Goal: Check status: Check status

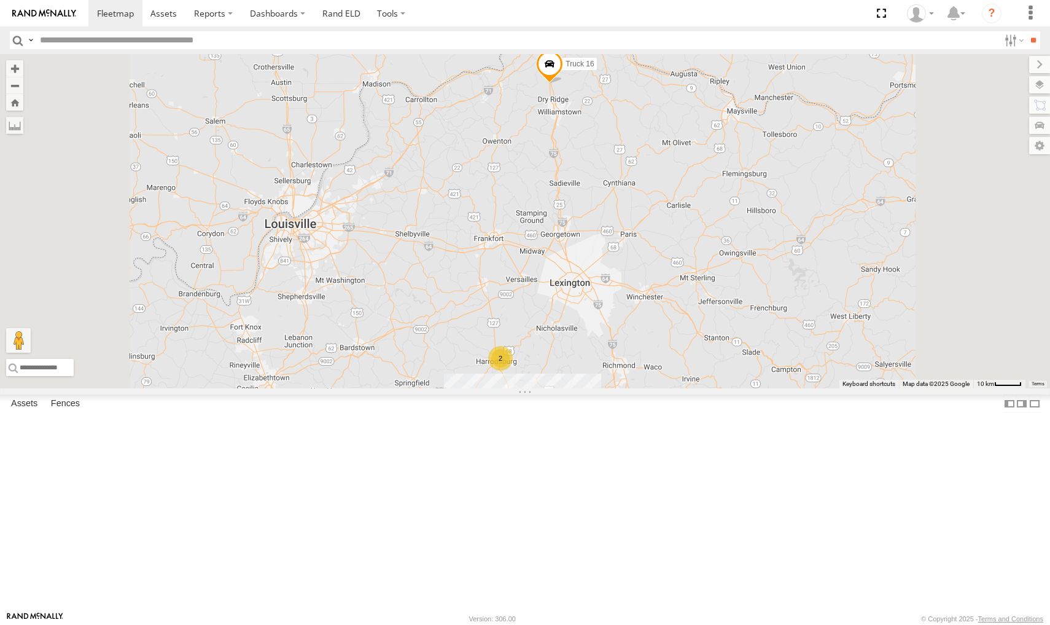
click at [563, 84] on span at bounding box center [549, 67] width 27 height 33
click at [0, 0] on div at bounding box center [0, 0] width 0 height 0
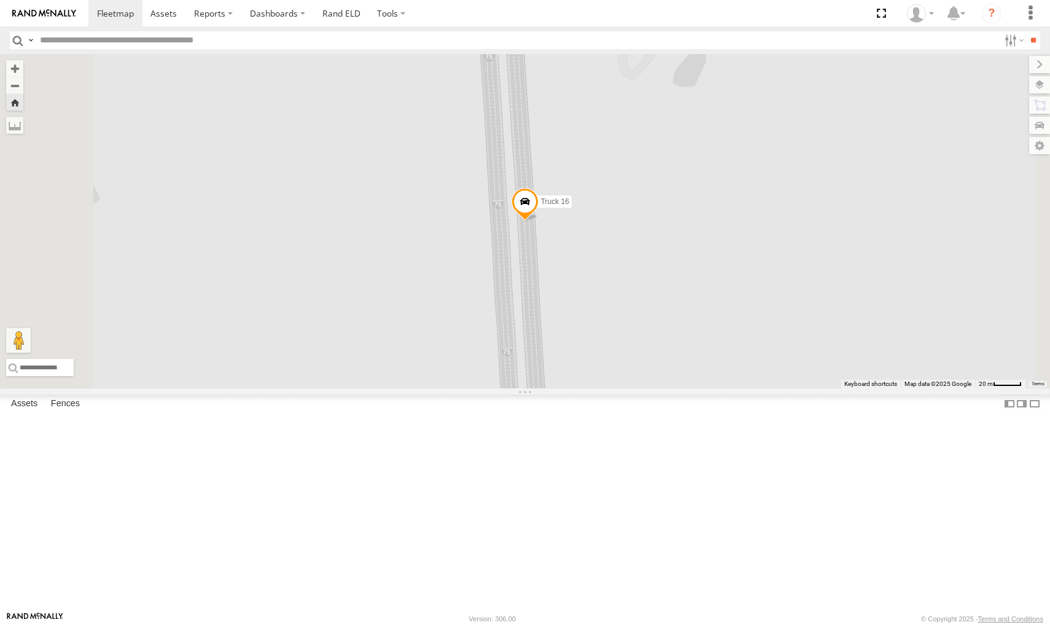
click at [0, 0] on span at bounding box center [0, 0] width 0 height 0
click at [0, 0] on div at bounding box center [0, 0] width 0 height 0
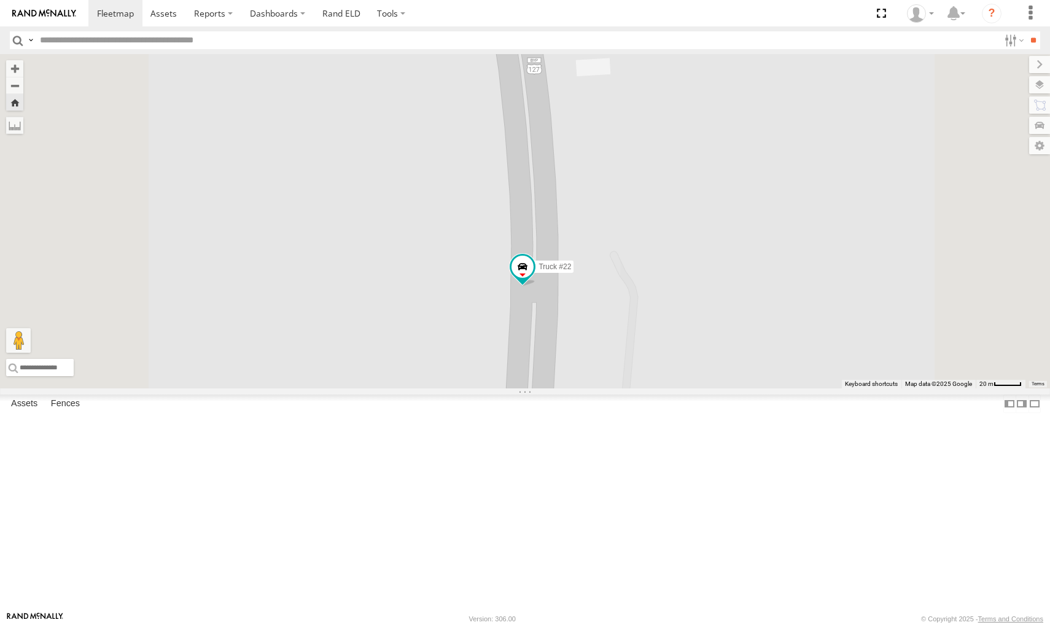
click at [0, 0] on div at bounding box center [0, 0] width 0 height 0
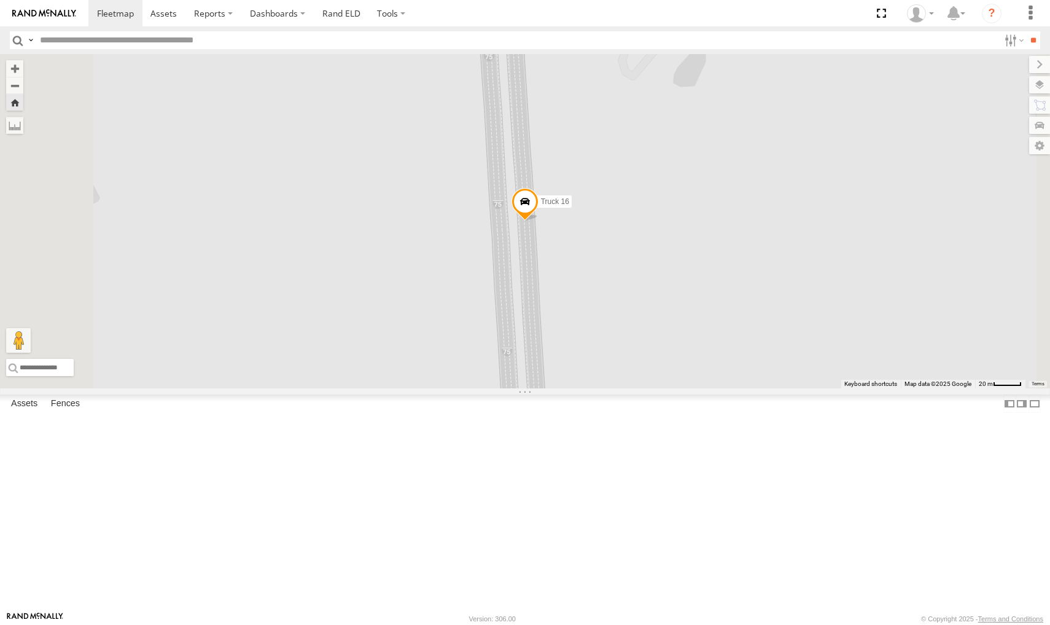
click at [0, 0] on span at bounding box center [0, 0] width 0 height 0
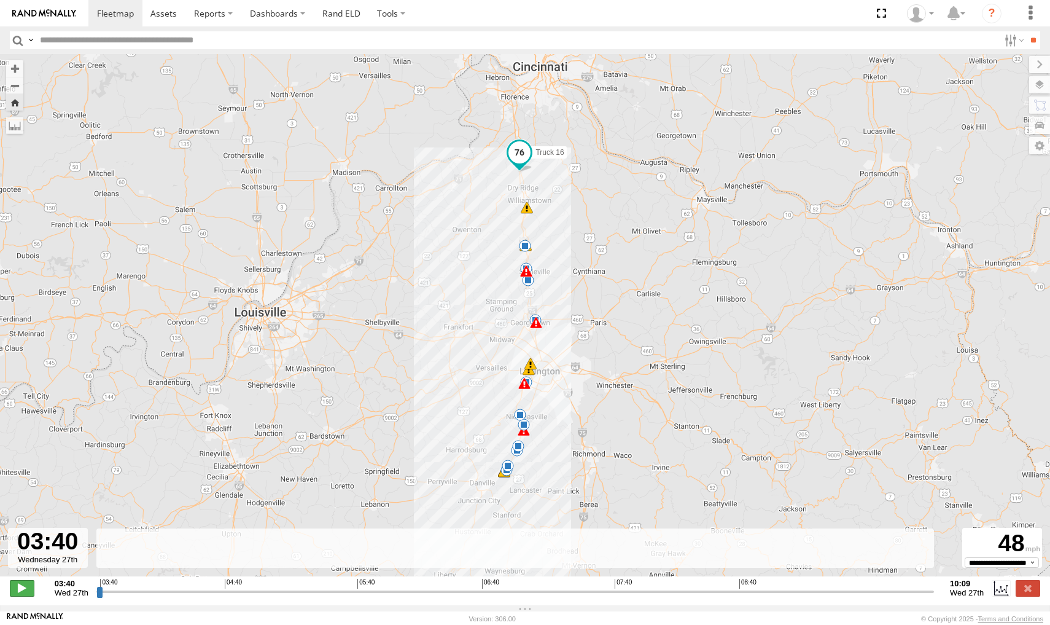
click at [12, 595] on span at bounding box center [22, 588] width 25 height 16
click at [529, 214] on div "16" at bounding box center [527, 207] width 12 height 12
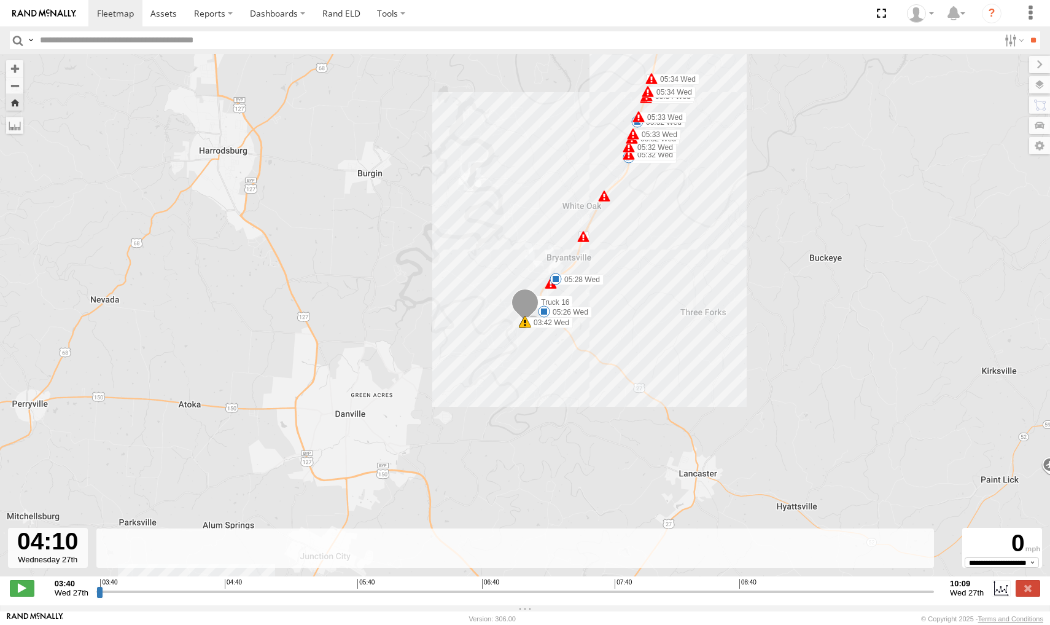
click at [606, 200] on div "6" at bounding box center [604, 196] width 12 height 12
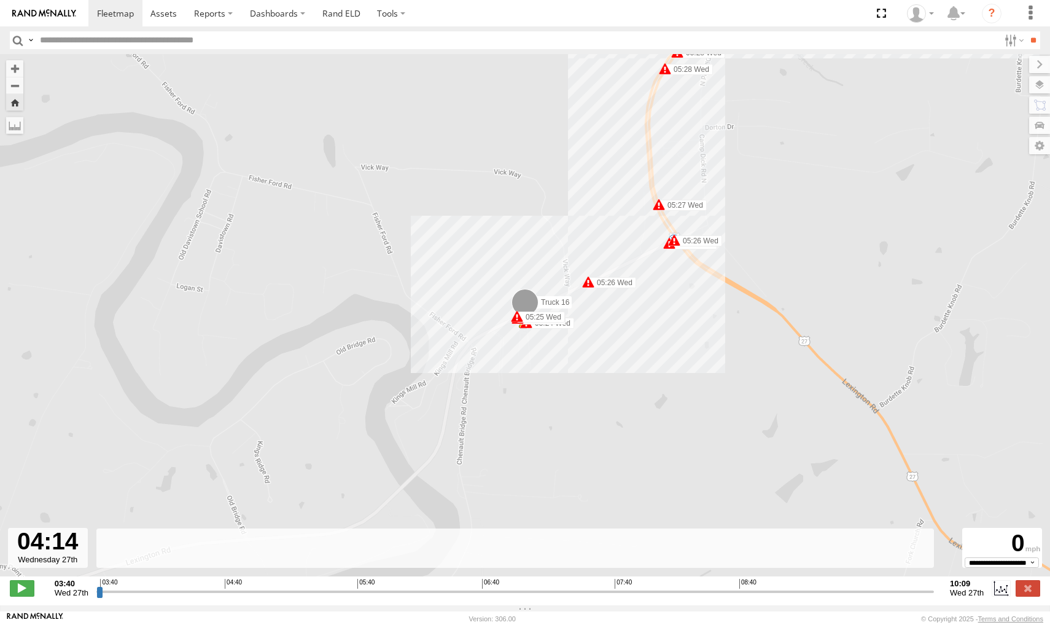
click at [590, 284] on span at bounding box center [588, 282] width 12 height 12
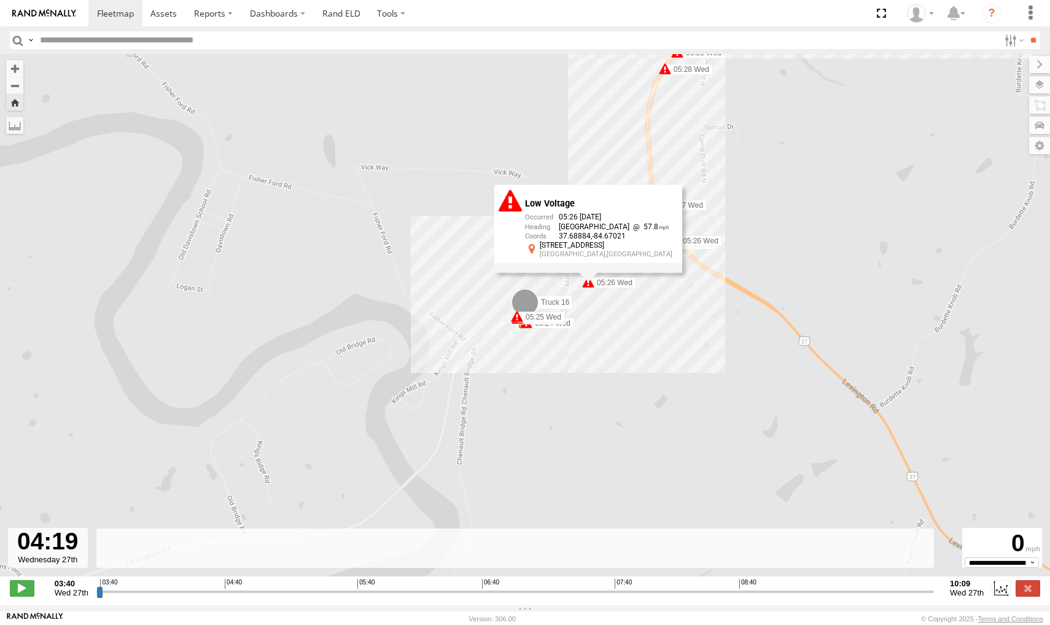
click at [676, 244] on span at bounding box center [674, 240] width 12 height 12
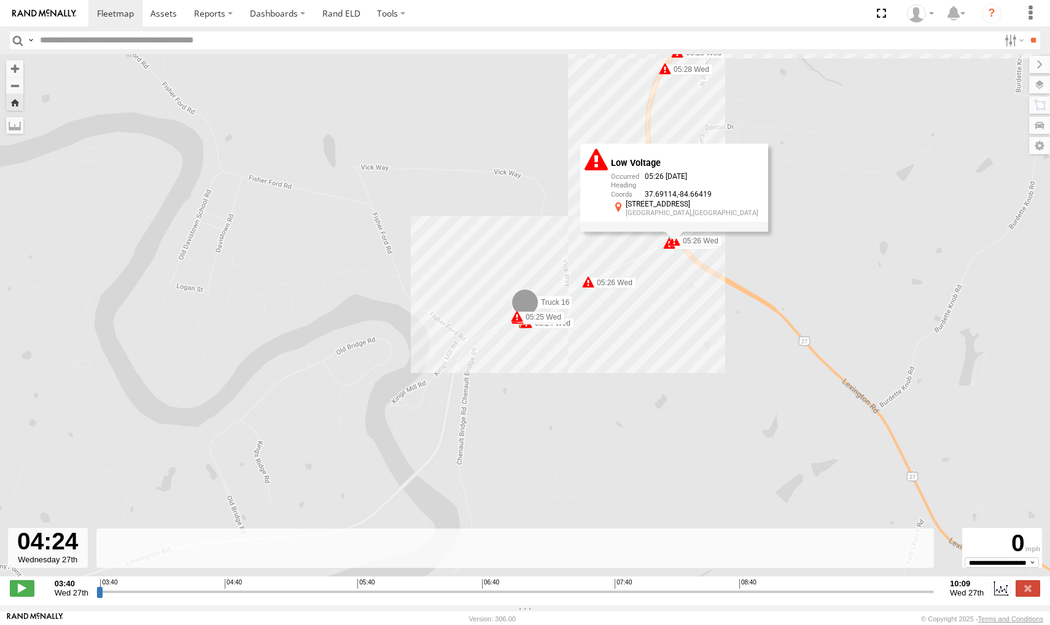
click at [782, 130] on div "Truck 16 03:40 Wed 03:41 Wed 03:41 Wed 03:42 Wed 05:26 Wed 05:28 Wed 05:31 Wed …" at bounding box center [525, 321] width 1050 height 535
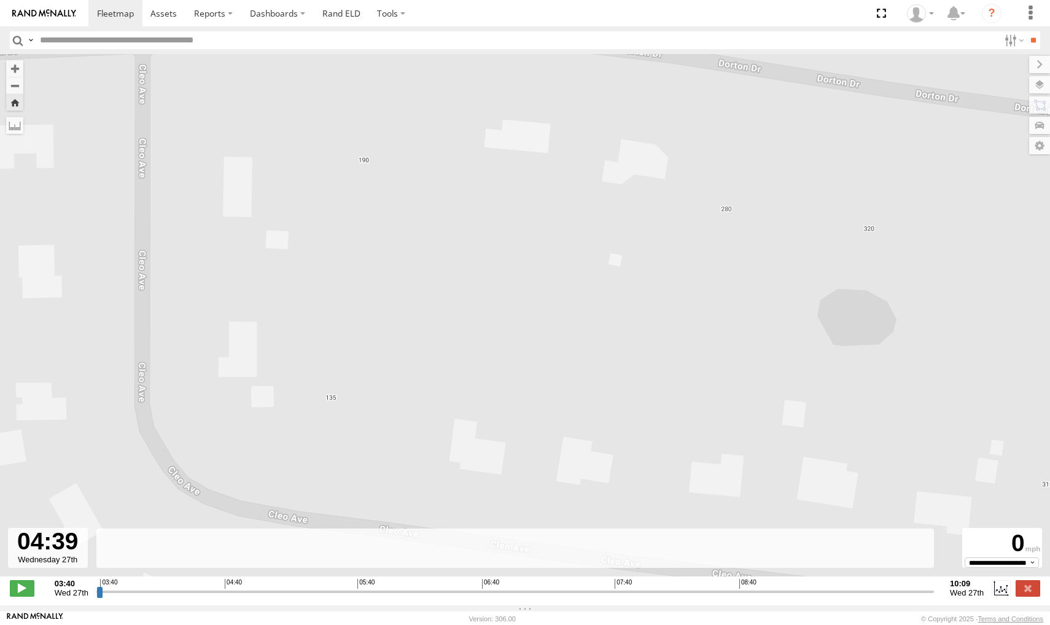
type input "**********"
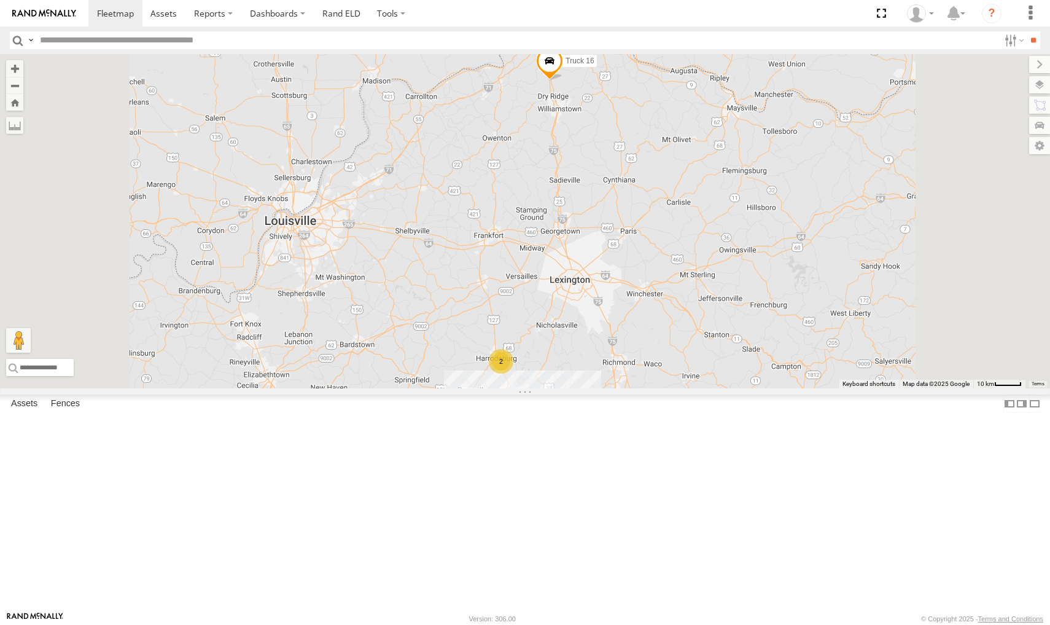
click at [0, 0] on div at bounding box center [0, 0] width 0 height 0
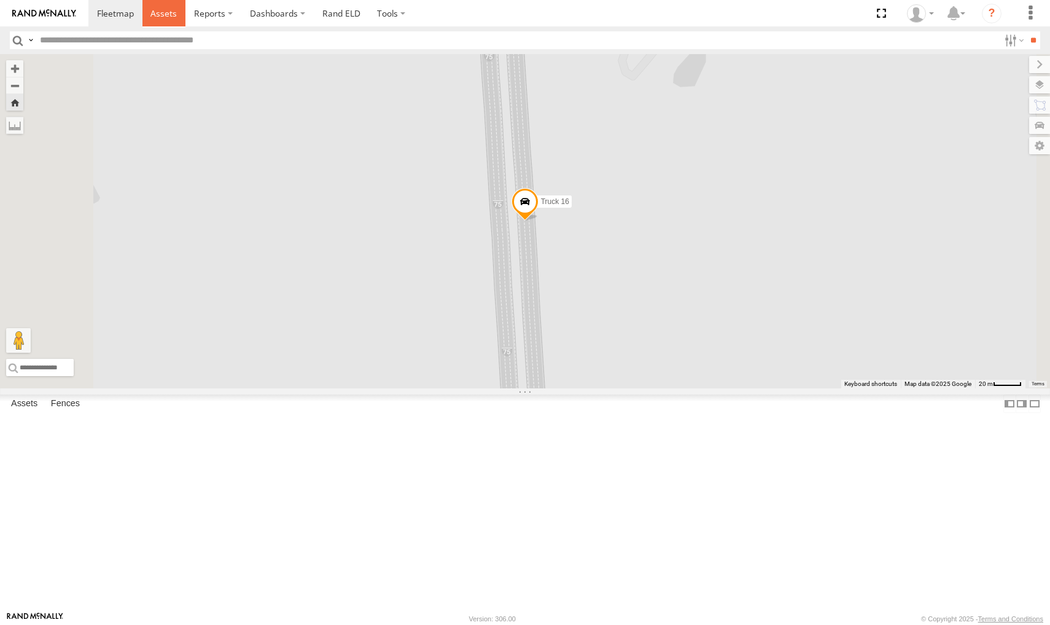
click at [170, 14] on span at bounding box center [163, 13] width 26 height 12
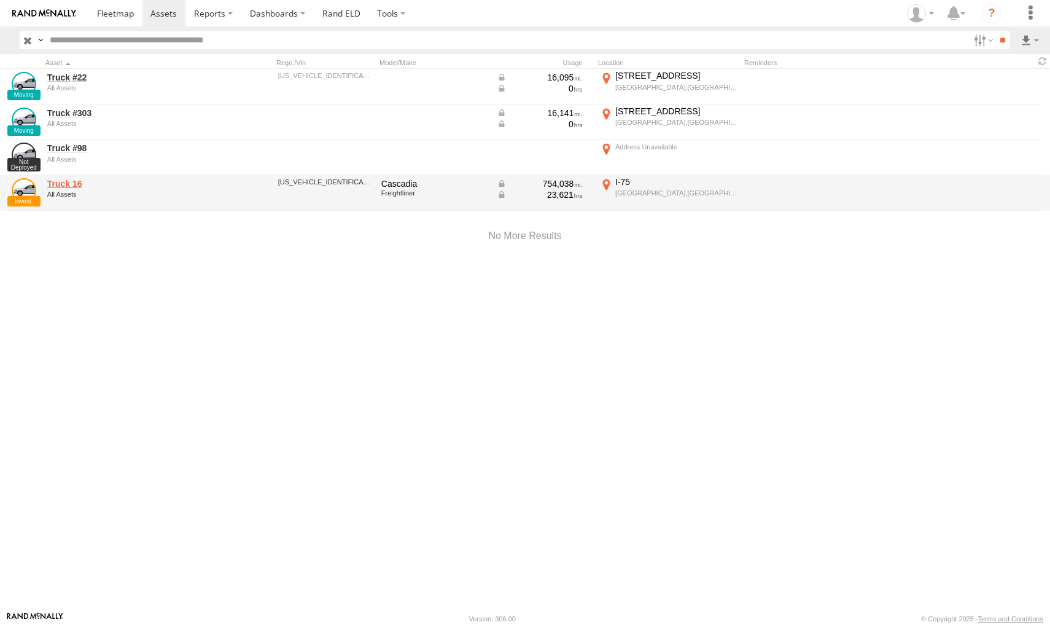
click at [64, 186] on link "Truck 16" at bounding box center [131, 183] width 168 height 11
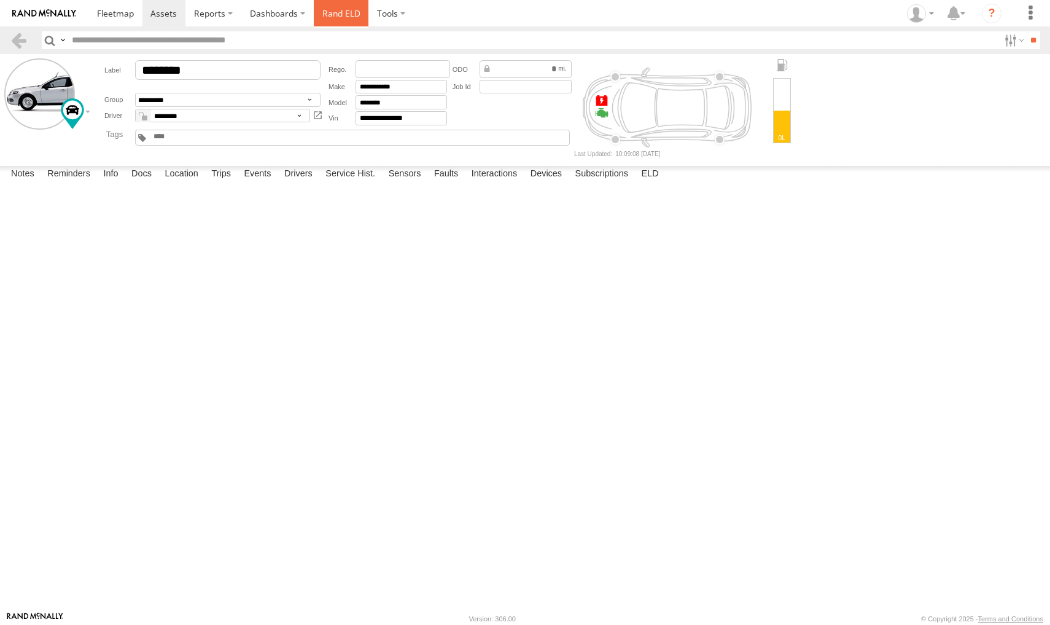
click at [337, 13] on link "Rand ELD" at bounding box center [341, 13] width 55 height 26
click at [115, 16] on span at bounding box center [115, 13] width 37 height 12
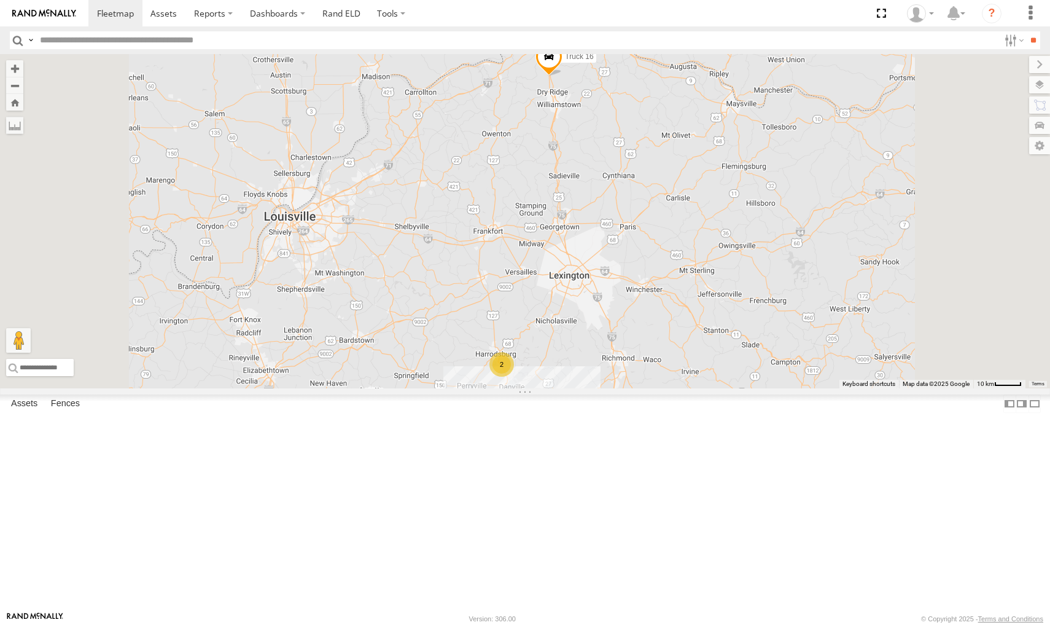
click at [0, 0] on div "Truck #98" at bounding box center [0, 0] width 0 height 0
click at [0, 0] on div at bounding box center [0, 0] width 0 height 0
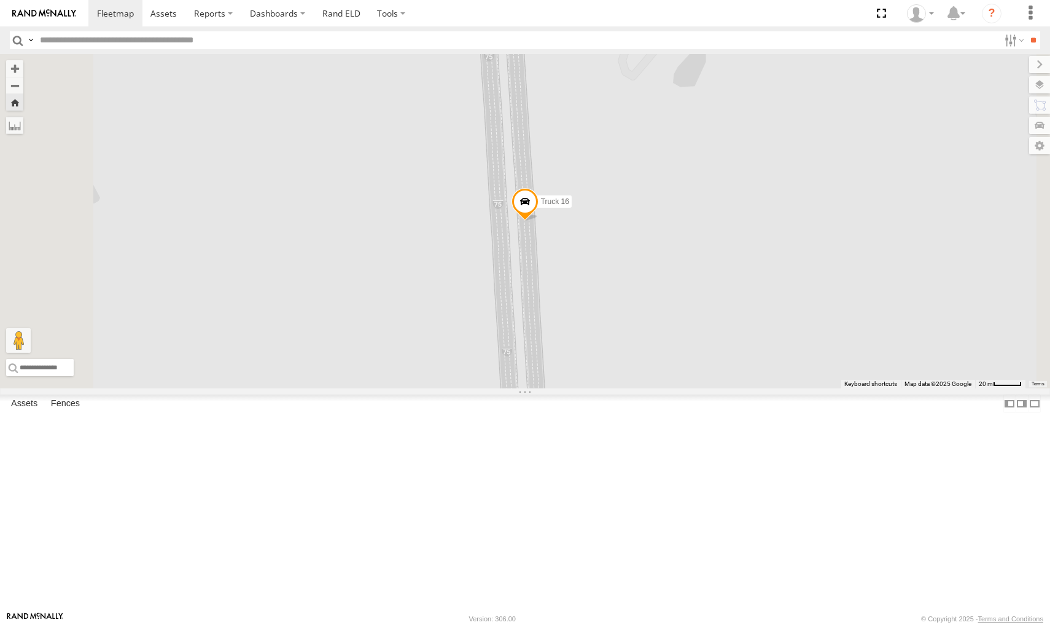
click at [0, 0] on span at bounding box center [0, 0] width 0 height 0
click at [539, 221] on span at bounding box center [525, 204] width 27 height 33
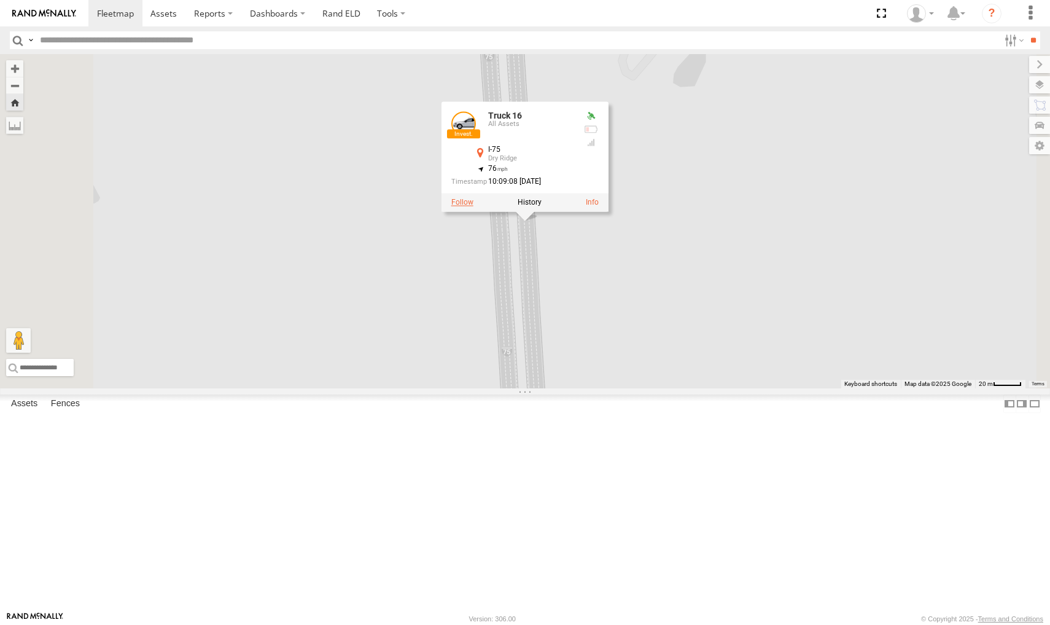
click at [474, 207] on label at bounding box center [462, 202] width 22 height 9
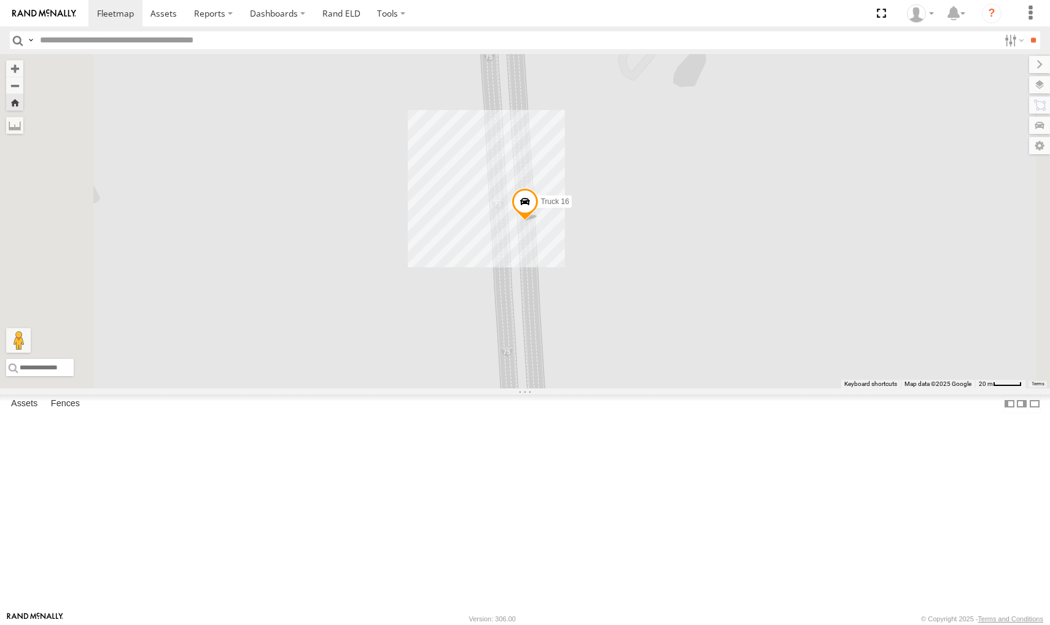
click at [539, 221] on span at bounding box center [525, 204] width 27 height 33
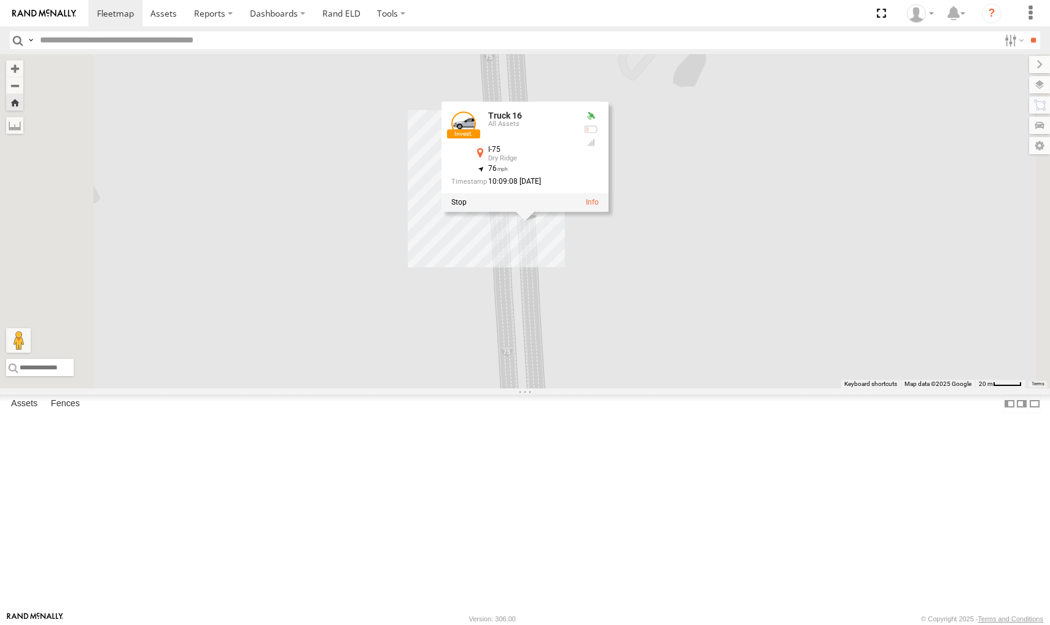
click at [609, 212] on div at bounding box center [525, 202] width 167 height 18
click at [467, 207] on label at bounding box center [458, 202] width 15 height 9
